Goal: Complete application form: Complete application form

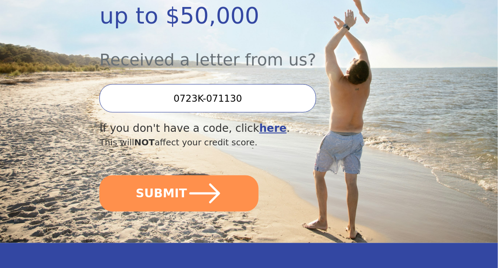
scroll to position [234, 0]
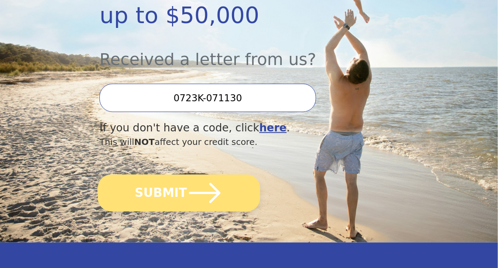
click at [203, 175] on icon "submit" at bounding box center [205, 193] width 36 height 36
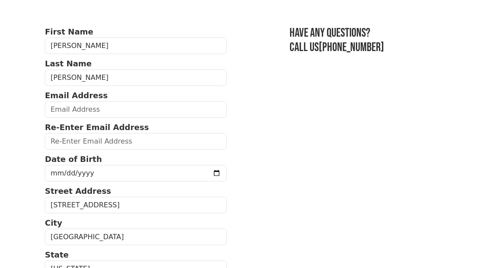
scroll to position [48, 0]
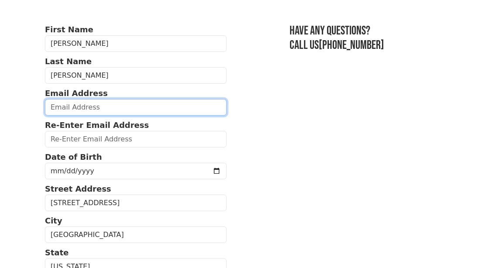
click at [67, 103] on input "email" at bounding box center [136, 107] width 182 height 17
type input "[EMAIL_ADDRESS][DOMAIN_NAME]"
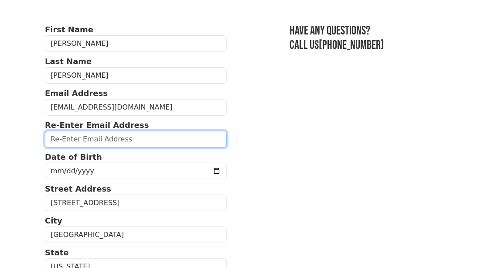
type input "[EMAIL_ADDRESS][DOMAIN_NAME]"
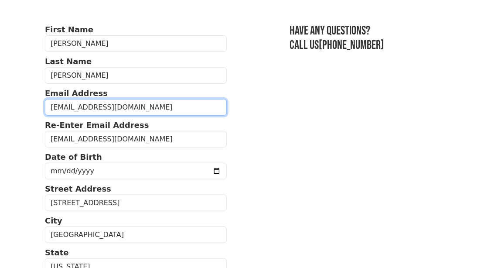
type input "[PHONE_NUMBER]"
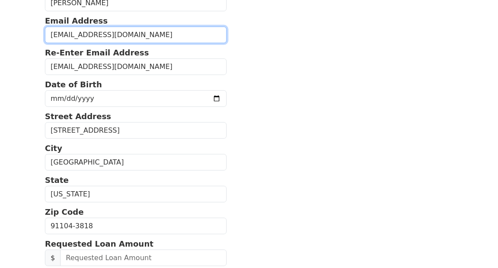
scroll to position [123, 0]
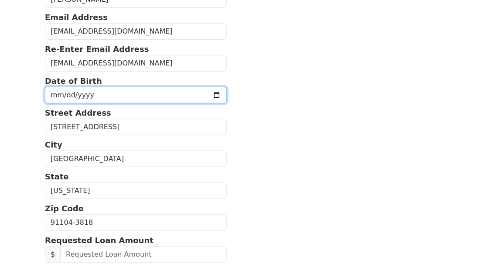
click at [56, 92] on input "date" at bounding box center [136, 95] width 182 height 17
type input "[DATE]"
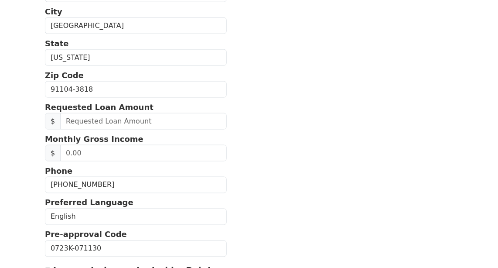
scroll to position [257, 0]
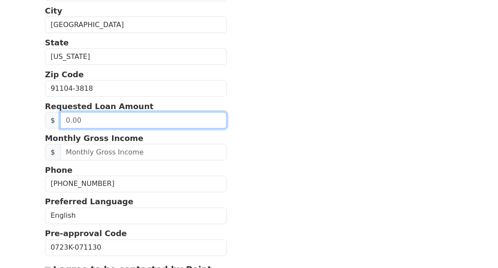
click at [90, 118] on input "text" at bounding box center [143, 120] width 167 height 17
type input "20,000.00"
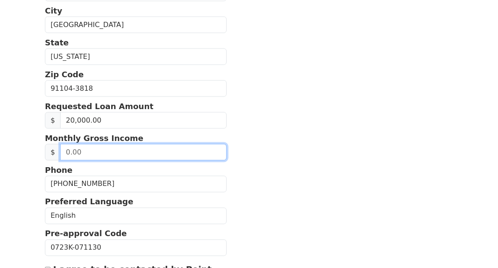
click at [85, 151] on input "text" at bounding box center [143, 152] width 167 height 17
type input "5,000.00"
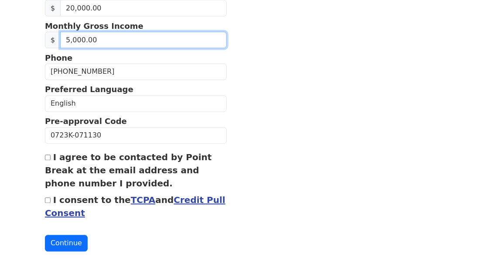
scroll to position [370, 0]
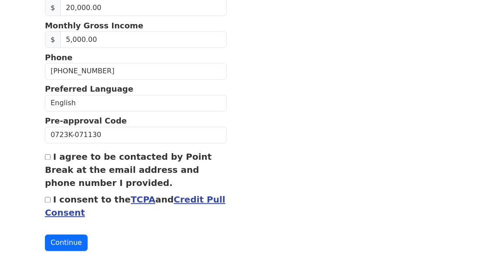
click at [45, 154] on input "I agree to be contacted by Point Break at the email address and phone number I …" at bounding box center [48, 157] width 6 height 6
checkbox input "true"
click at [46, 197] on input "I consent to the TCPA and Credit Pull Consent" at bounding box center [48, 200] width 6 height 6
checkbox input "true"
click at [66, 239] on button "Continue" at bounding box center [66, 243] width 43 height 17
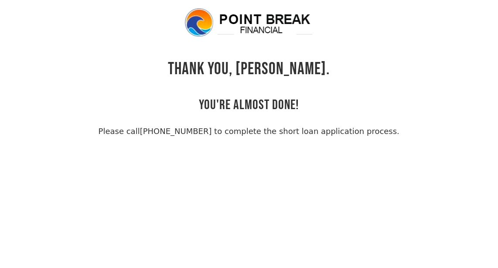
scroll to position [21, 0]
